Goal: Task Accomplishment & Management: Manage account settings

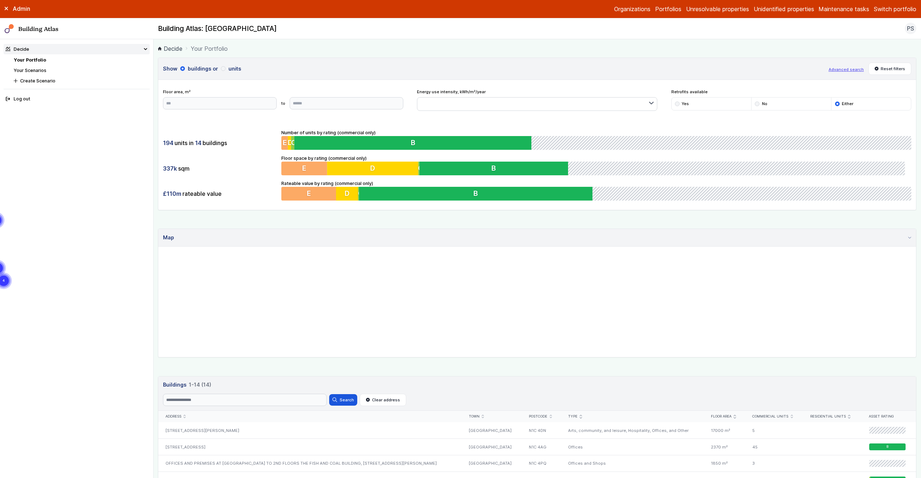
click at [889, 10] on button "Switch portfolio" at bounding box center [895, 9] width 42 height 9
click at [759, 49] on ol "Decide Your Portfolio" at bounding box center [537, 48] width 758 height 9
click at [892, 10] on button "Switch portfolio" at bounding box center [895, 9] width 42 height 9
click at [0, 0] on button "Demo portfolio" at bounding box center [0, 0] width 0 height 0
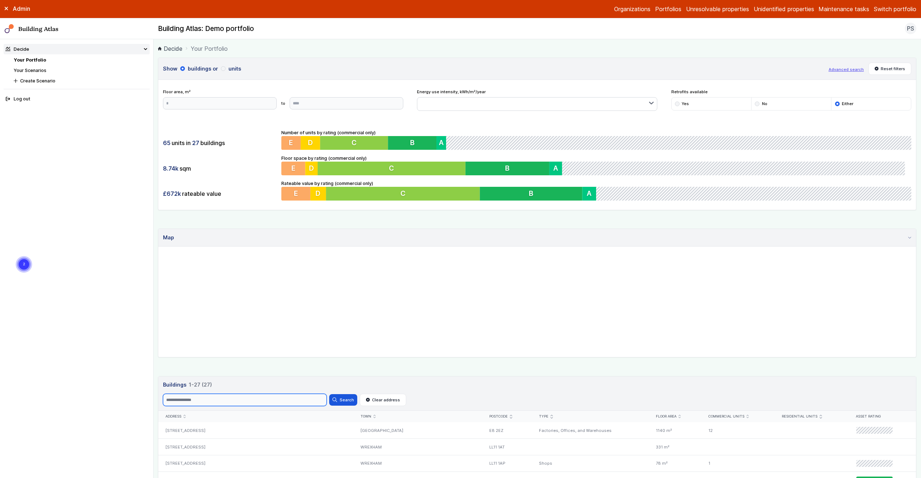
click at [201, 401] on input "Search" at bounding box center [245, 400] width 164 height 12
type input "*******"
click at [329, 394] on button "Search" at bounding box center [343, 400] width 28 height 12
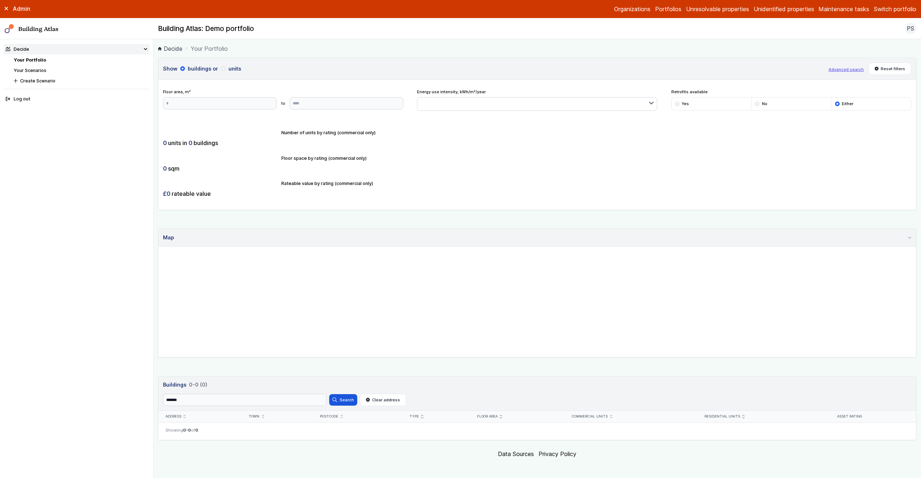
click at [887, 11] on button "Switch portfolio" at bounding box center [895, 9] width 42 height 9
